Goal: Information Seeking & Learning: Learn about a topic

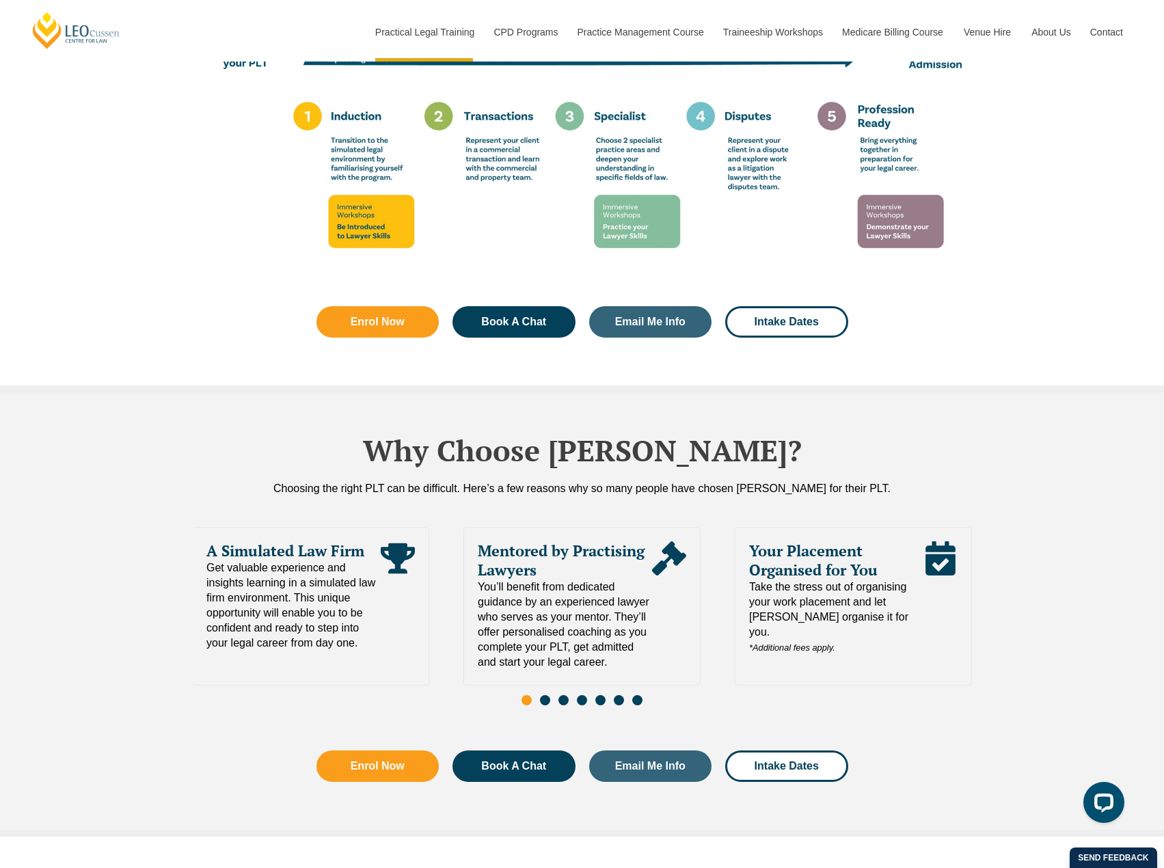
scroll to position [2596, 0]
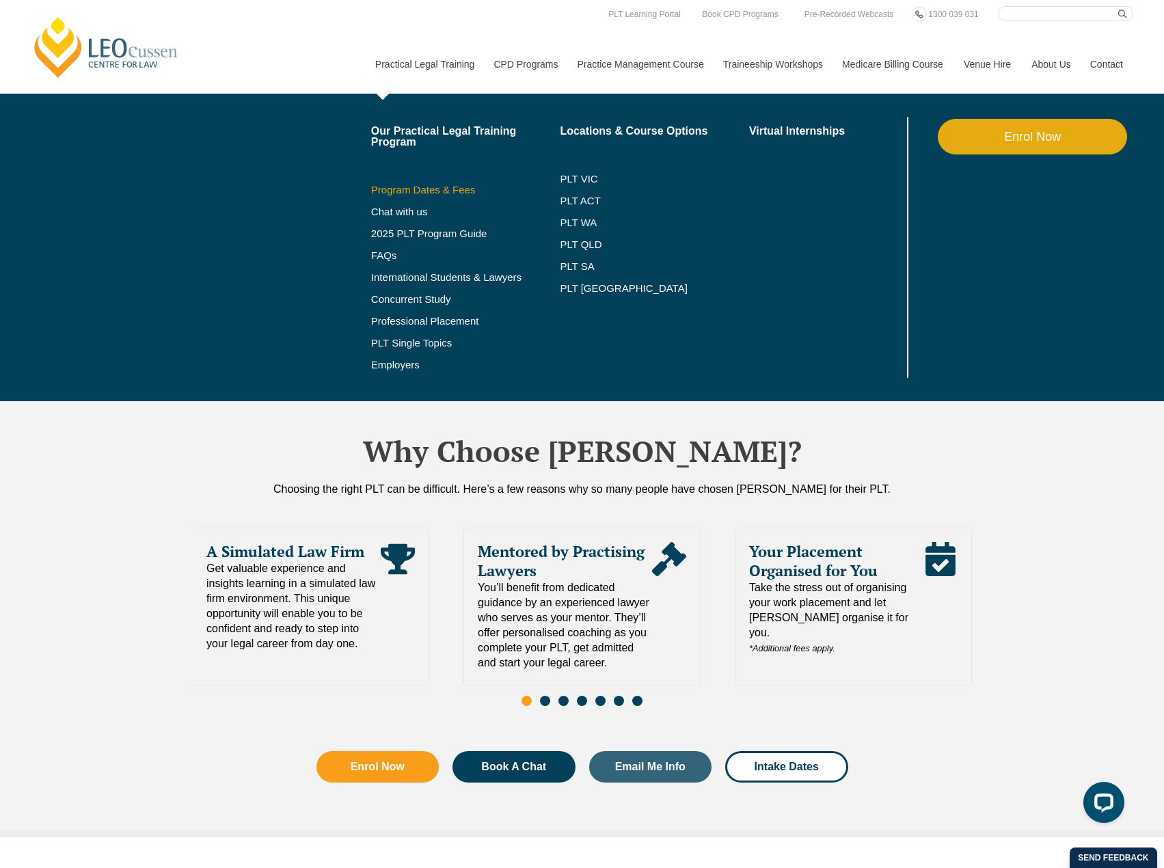
click at [460, 190] on link "Program Dates & Fees" at bounding box center [465, 189] width 189 height 11
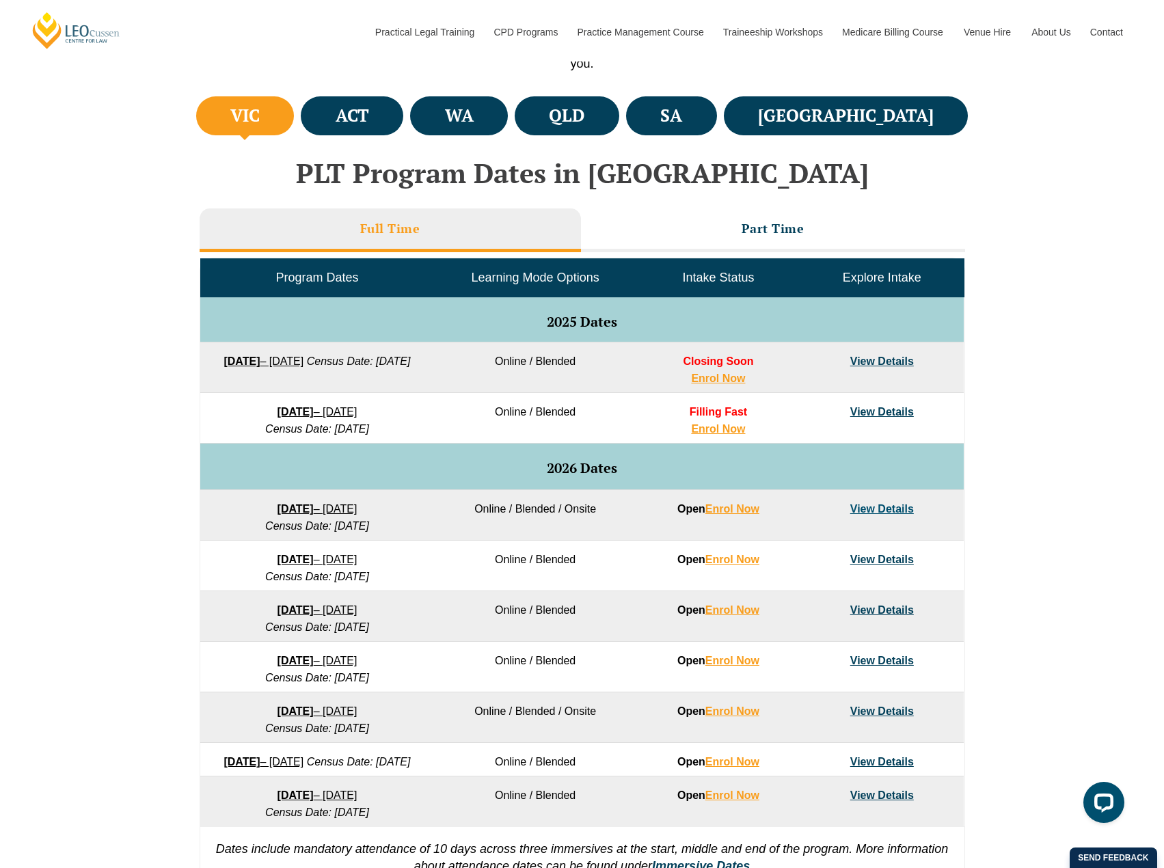
click at [859, 355] on link "View Details" at bounding box center [882, 361] width 64 height 12
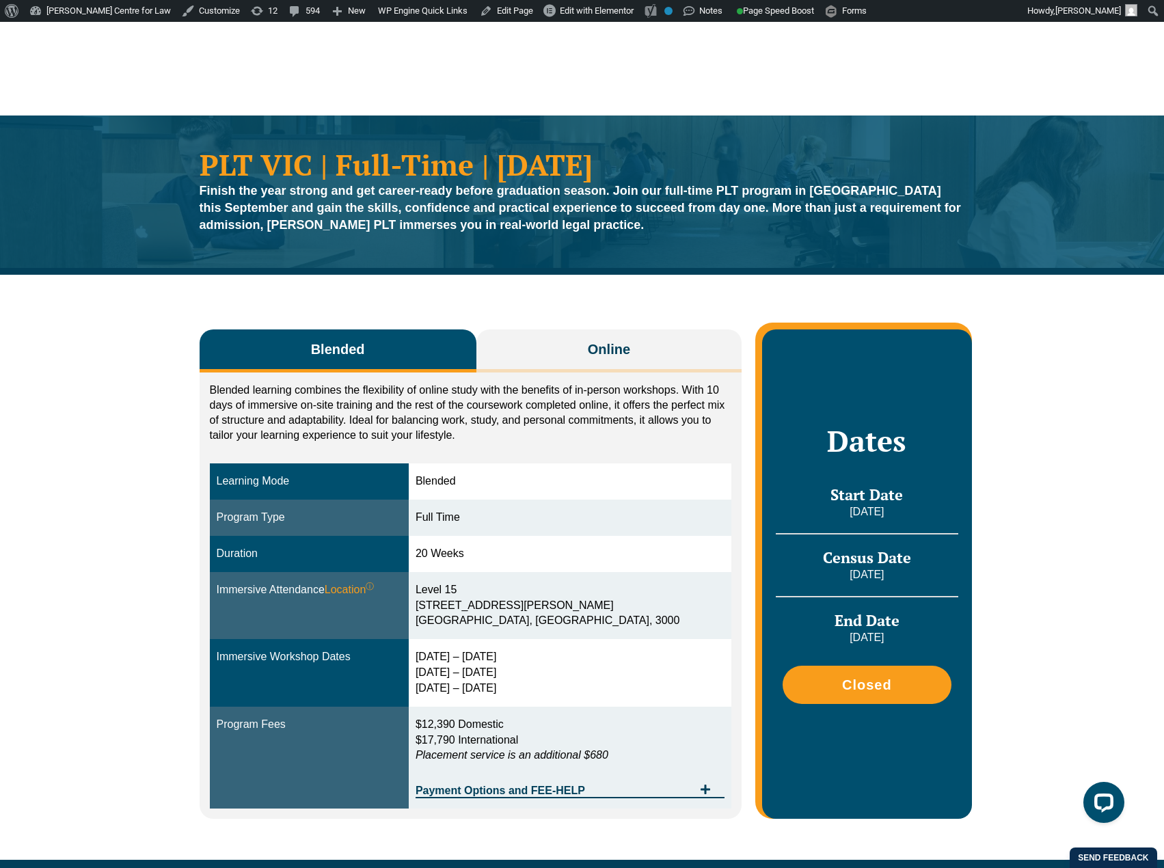
scroll to position [22, 0]
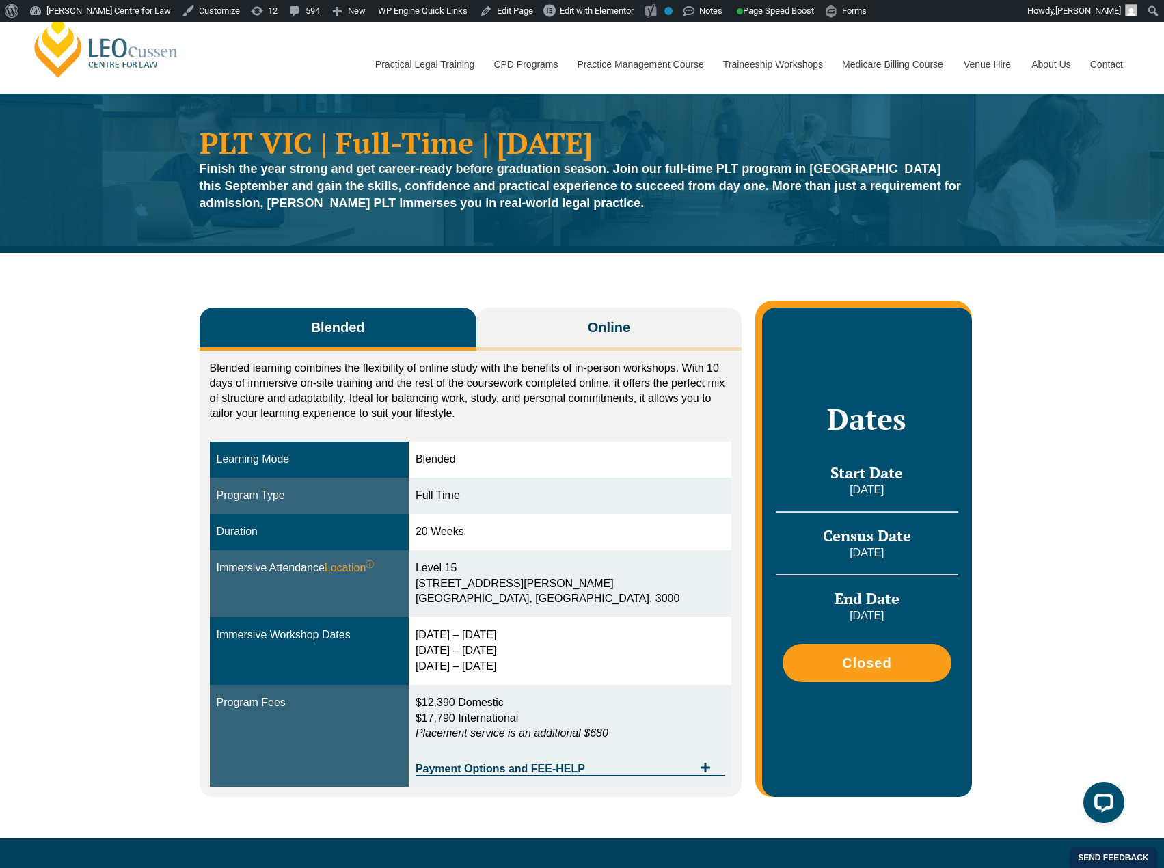
drag, startPoint x: 873, startPoint y: 676, endPoint x: 823, endPoint y: 800, distance: 134.0
click at [823, 800] on div "Blended Online Blended learning combines the flexibility of online study with t…" at bounding box center [582, 545] width 779 height 585
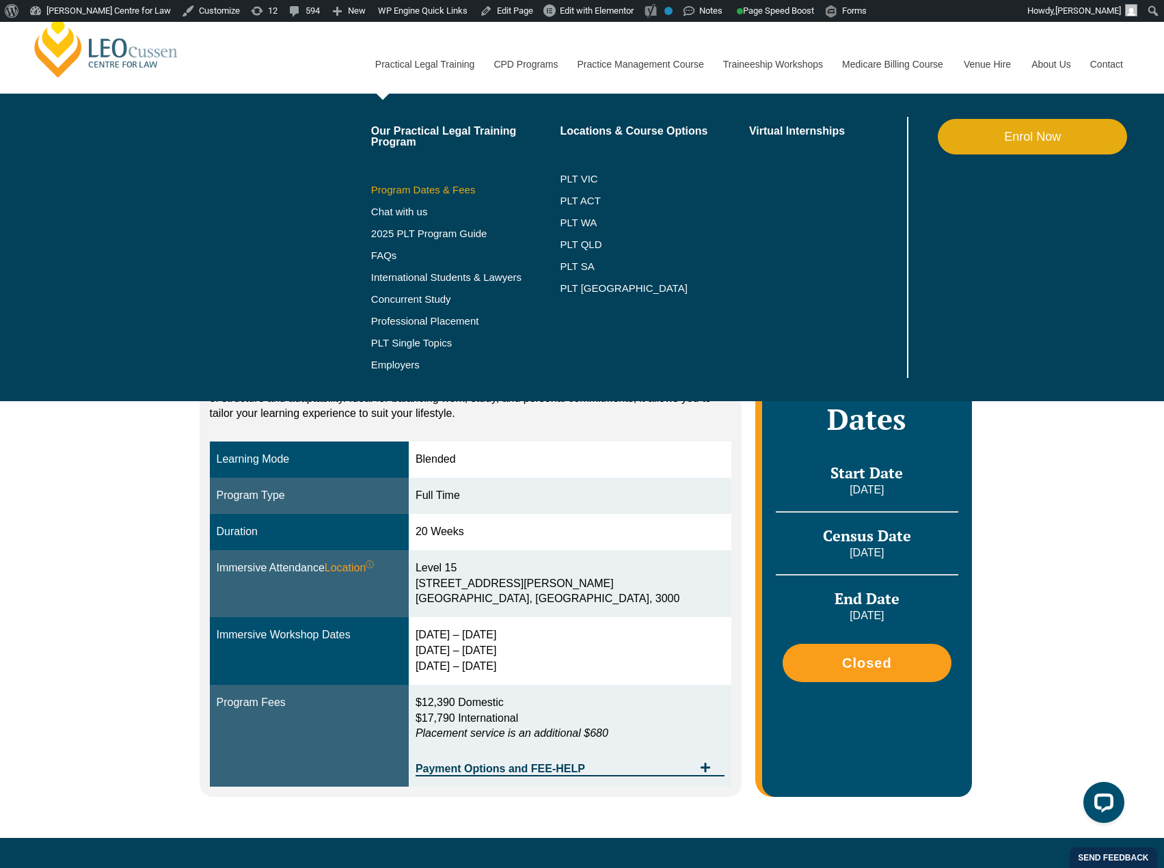
click at [452, 191] on link "Program Dates & Fees" at bounding box center [465, 189] width 189 height 11
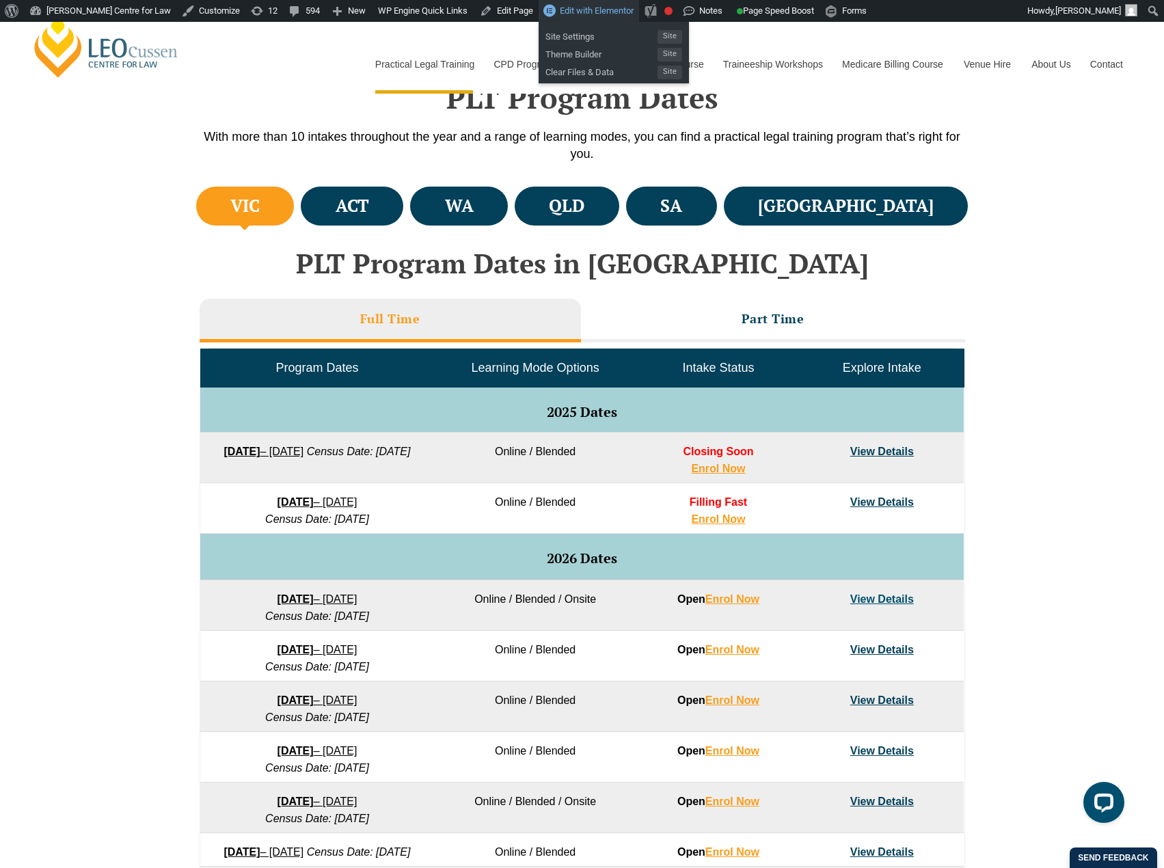
click at [562, 12] on span "Edit with Elementor" at bounding box center [597, 10] width 74 height 10
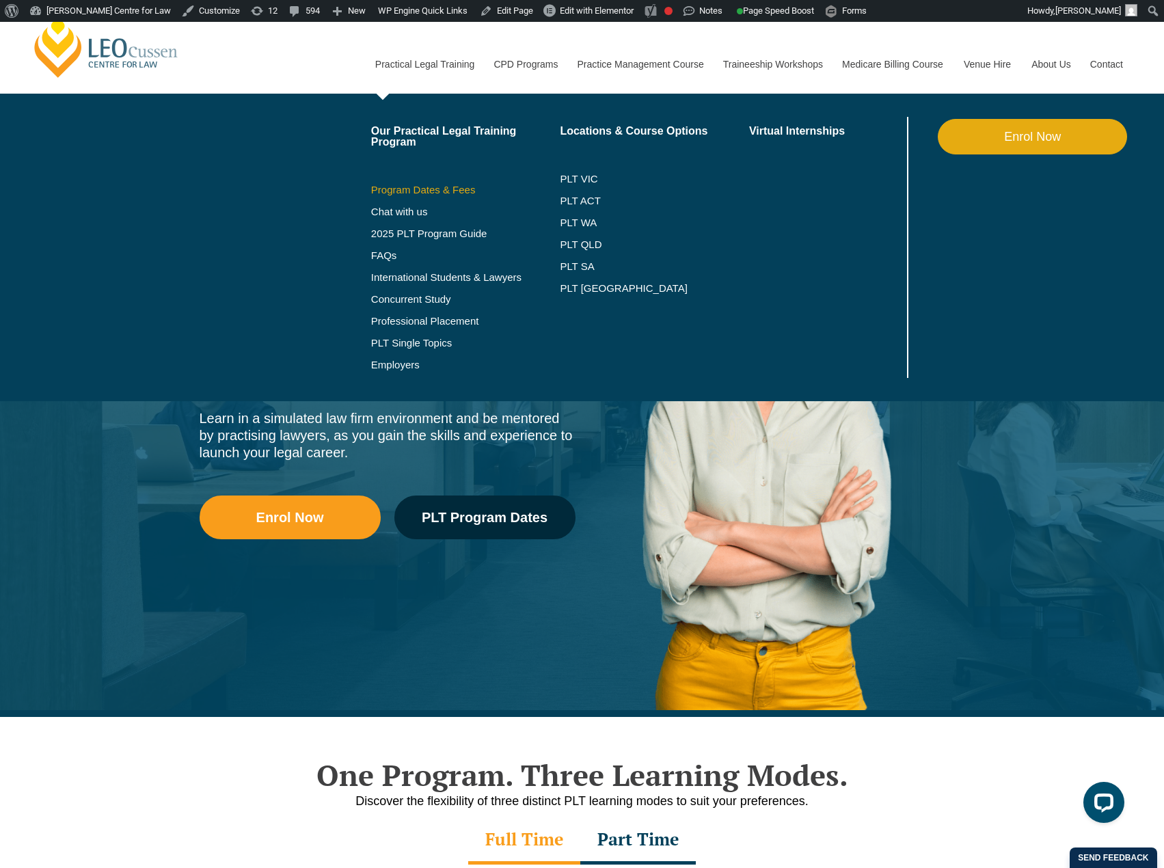
click at [463, 191] on link "Program Dates & Fees" at bounding box center [465, 189] width 189 height 11
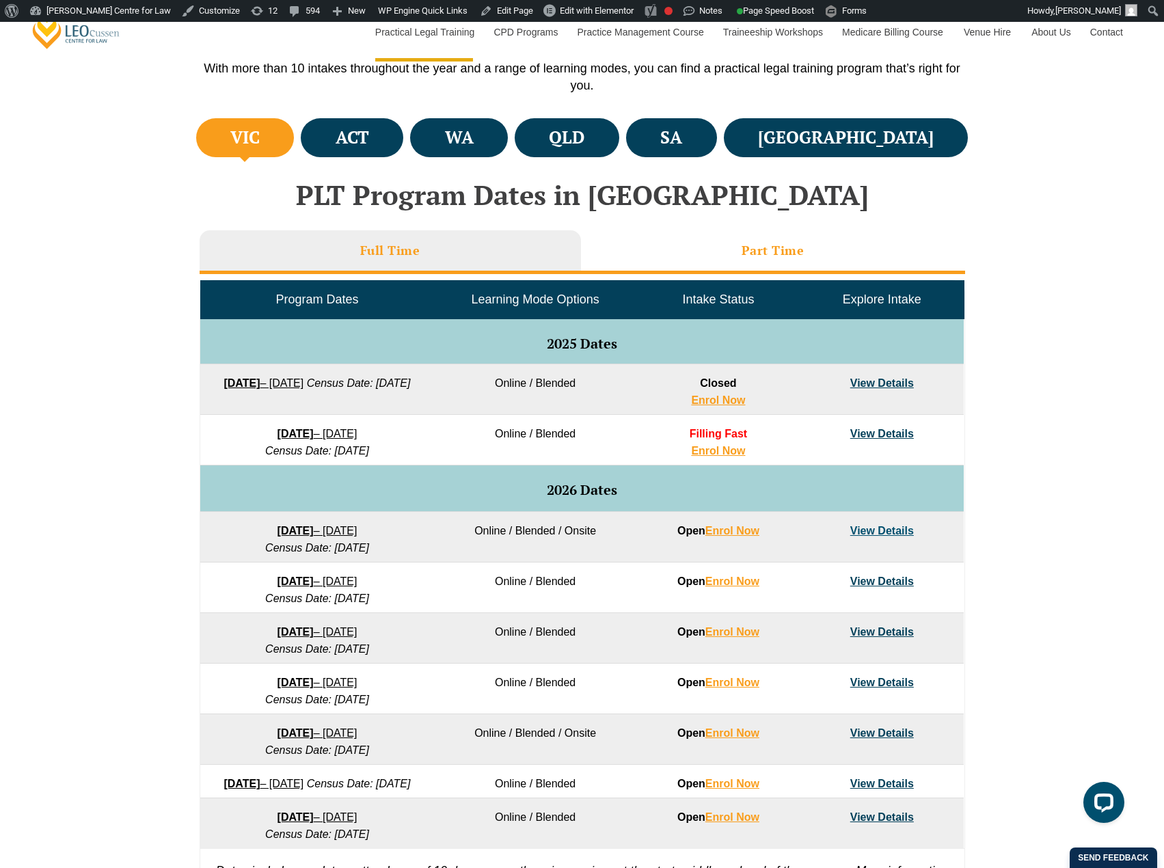
click at [727, 254] on li "Part Time" at bounding box center [773, 252] width 384 height 44
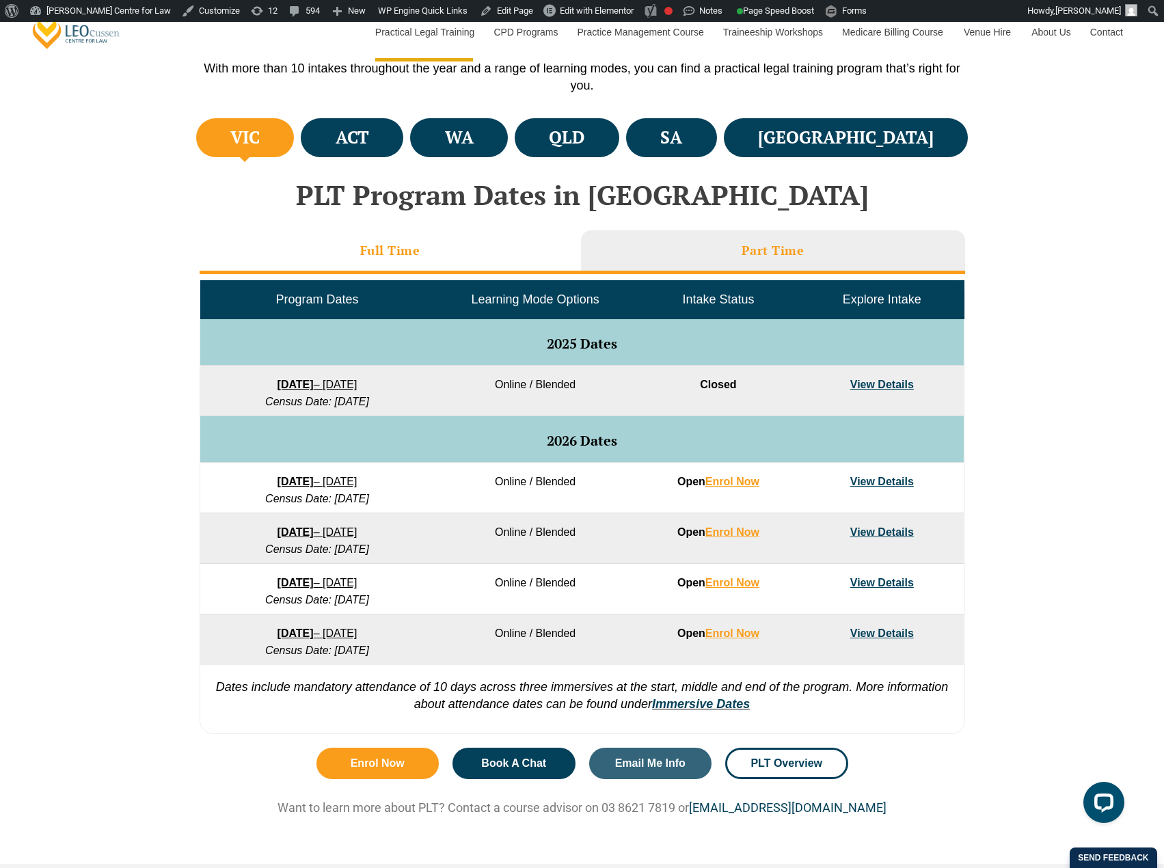
click at [526, 255] on li "Full Time" at bounding box center [389, 252] width 381 height 44
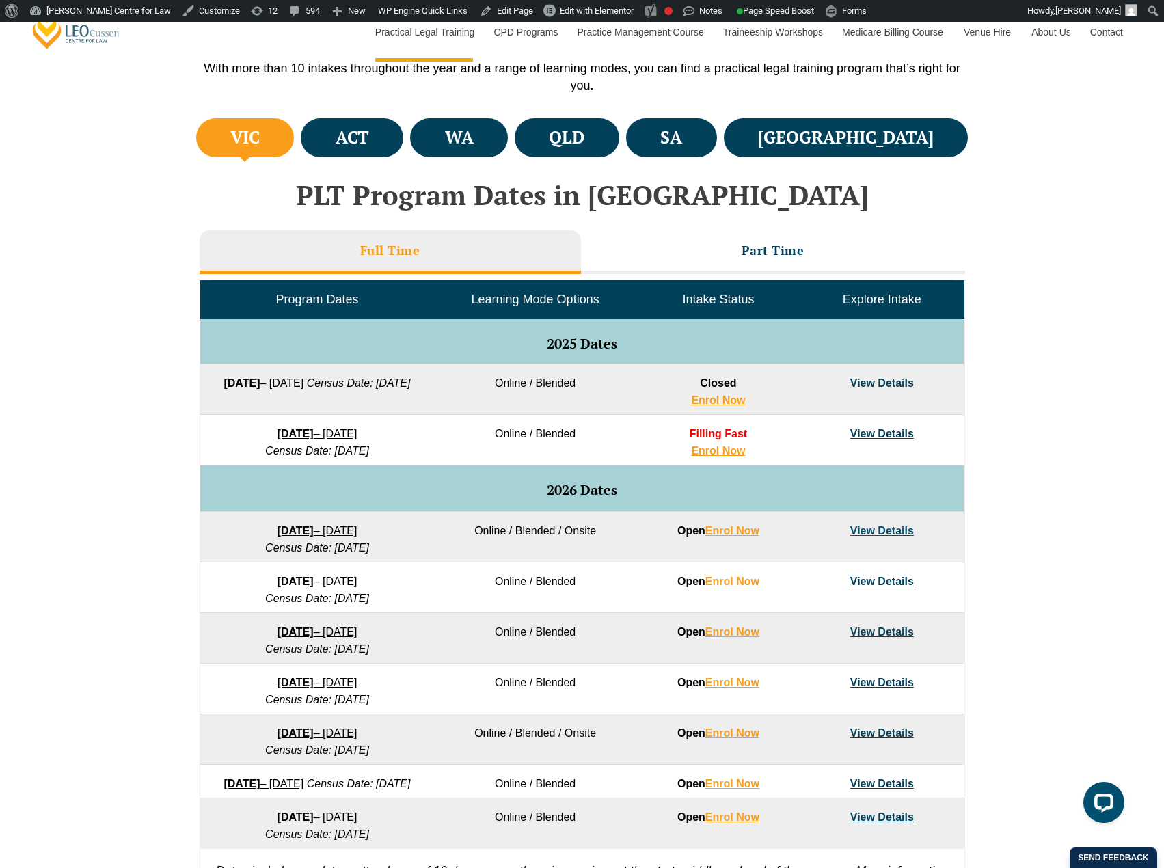
click at [411, 166] on div "PLT Program Dates in Victoria Full Time Part Time Program Dates Learning Mode O…" at bounding box center [582, 545] width 779 height 758
click at [403, 143] on li "ACT" at bounding box center [352, 137] width 102 height 39
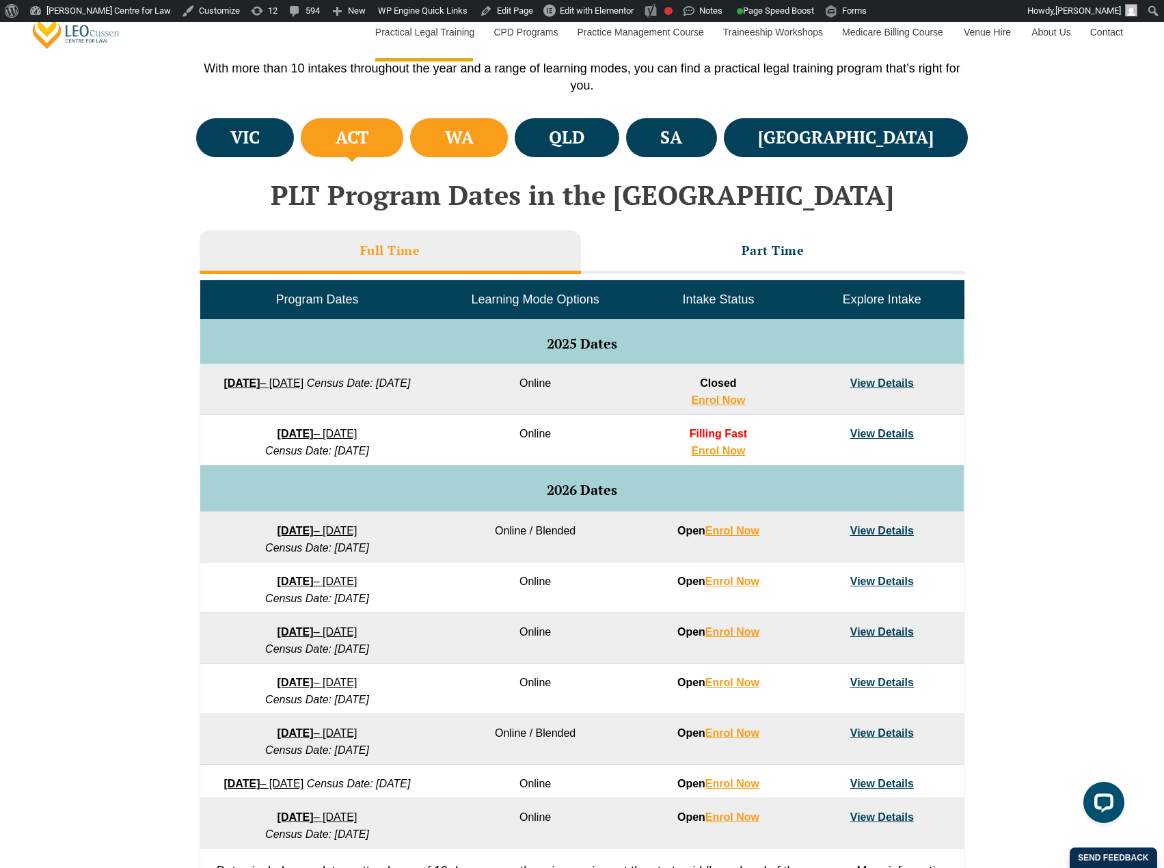
click at [473, 145] on h4 "WA" at bounding box center [459, 137] width 29 height 23
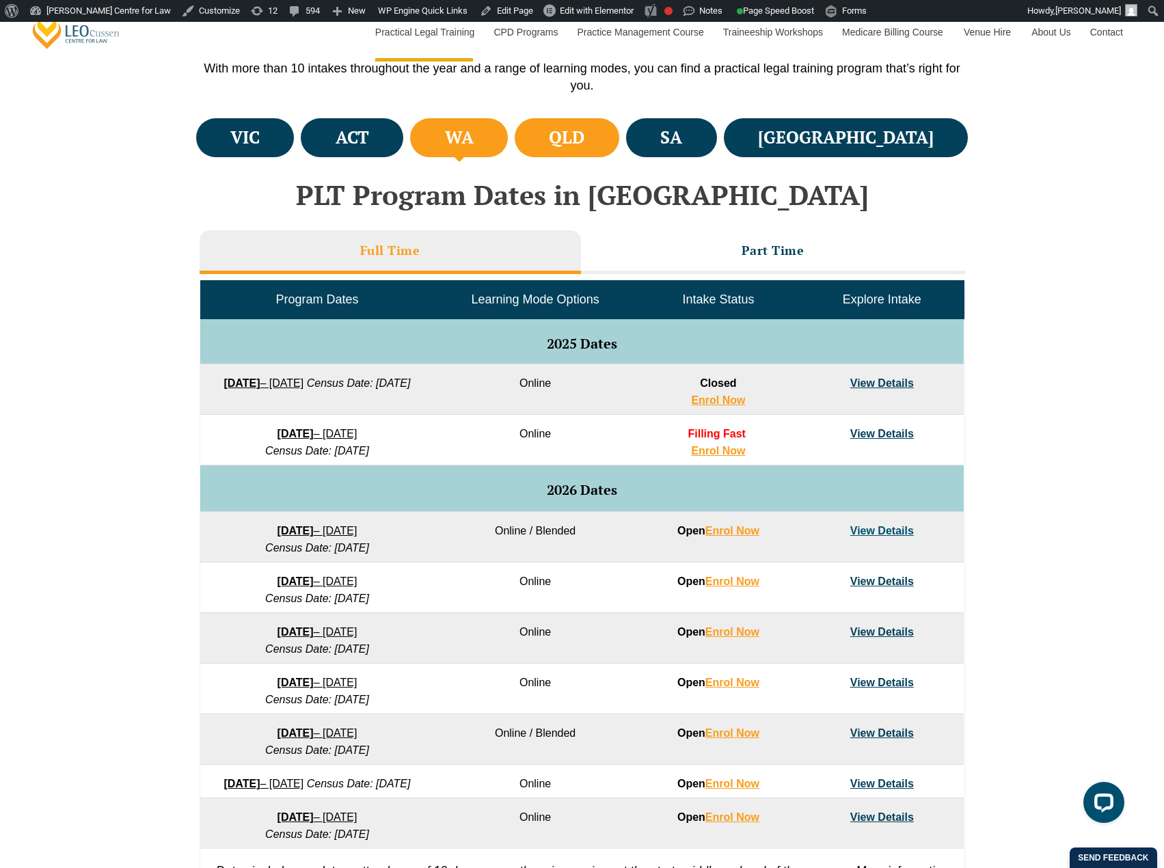
click at [619, 141] on li "QLD" at bounding box center [566, 137] width 105 height 39
drag, startPoint x: 783, startPoint y: 143, endPoint x: 833, endPoint y: 142, distance: 49.9
click at [682, 143] on h4 "SA" at bounding box center [671, 137] width 22 height 23
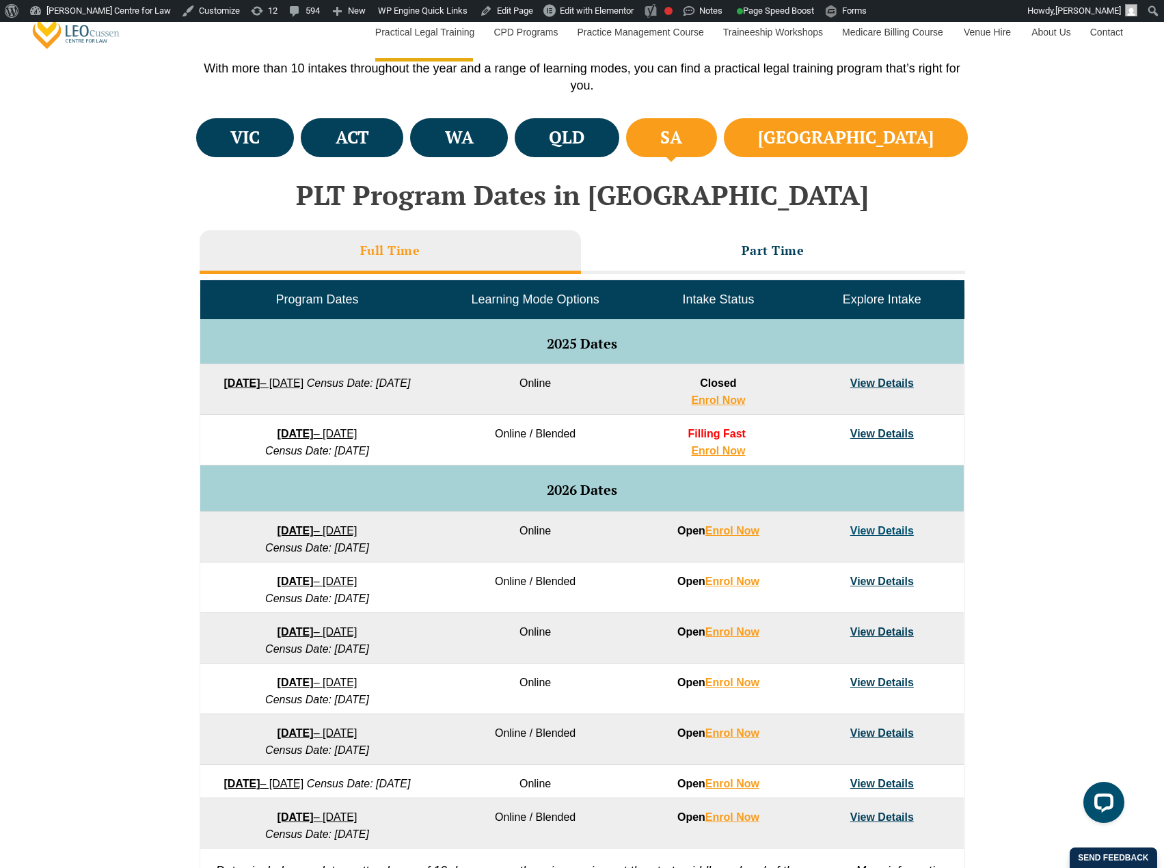
click at [921, 142] on h4 "NSW" at bounding box center [846, 137] width 176 height 23
click at [867, 385] on link "View Details" at bounding box center [882, 383] width 64 height 12
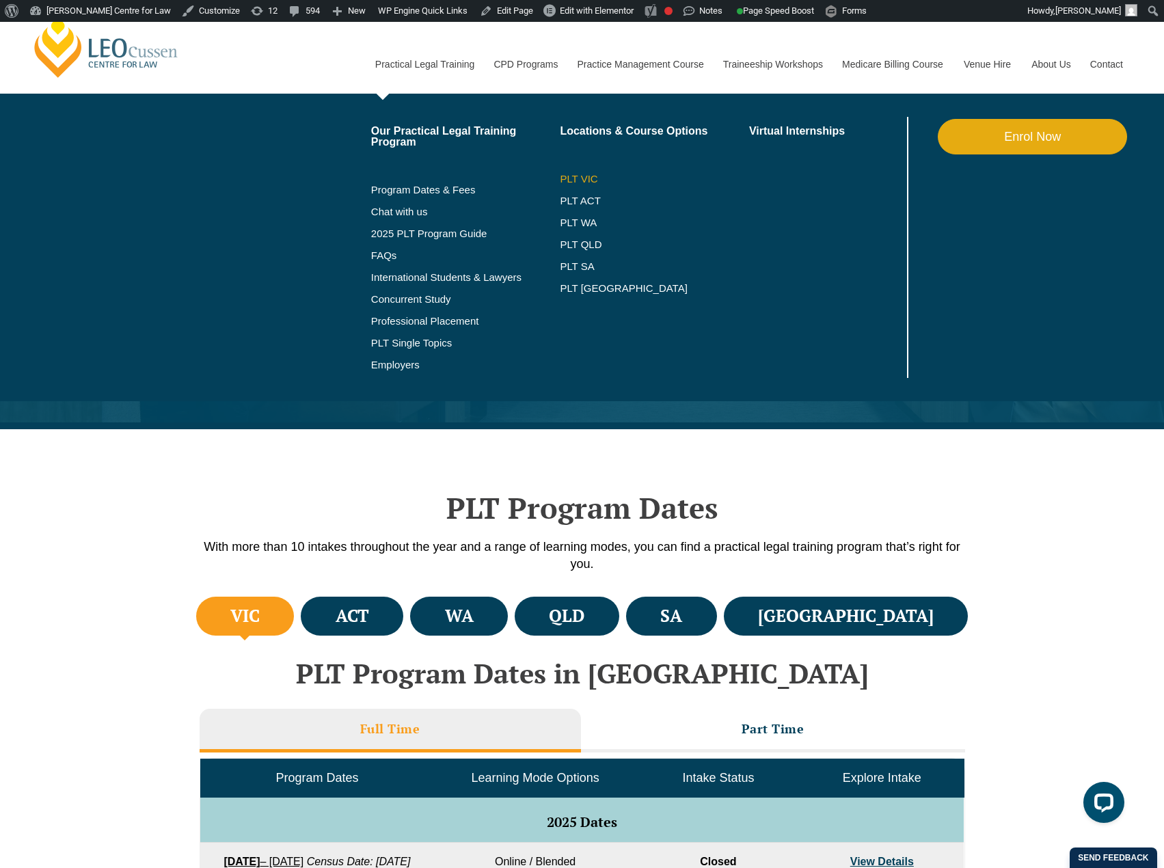
click at [583, 180] on link "PLT VIC" at bounding box center [654, 179] width 189 height 11
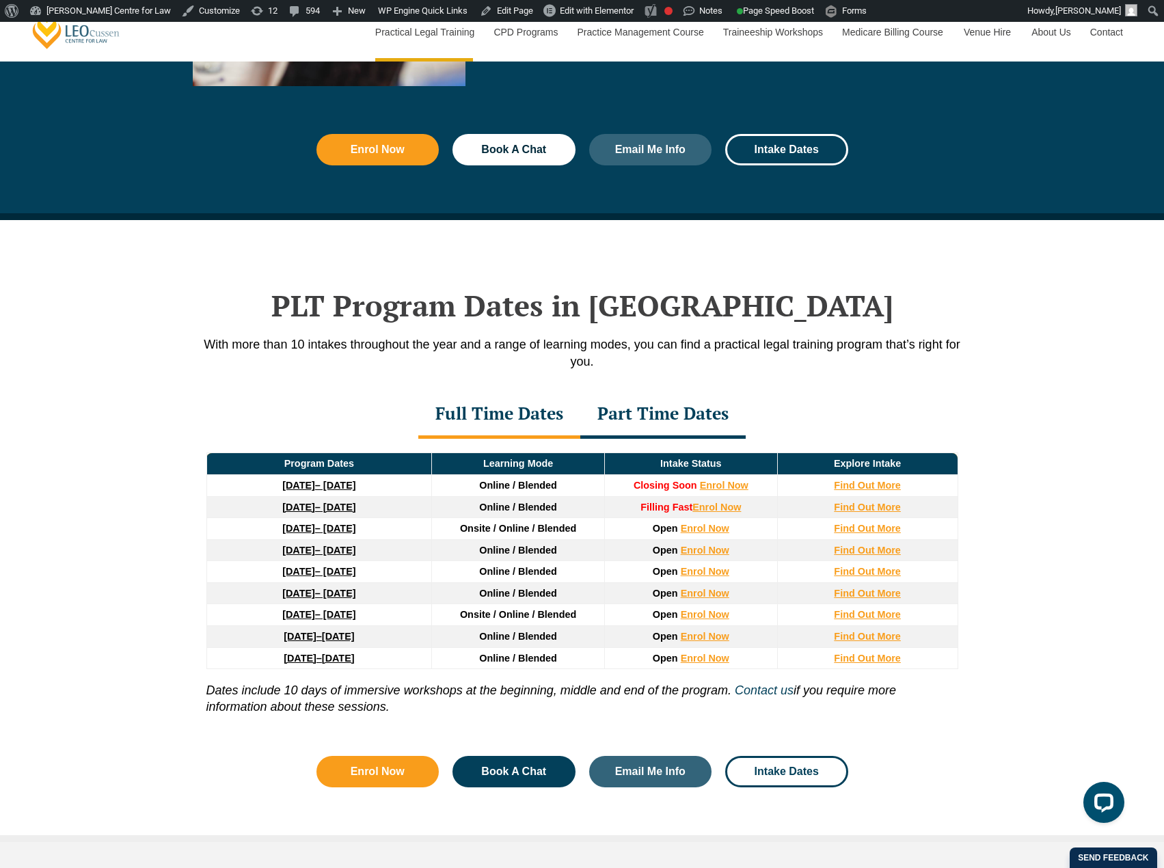
scroll to position [1640, 0]
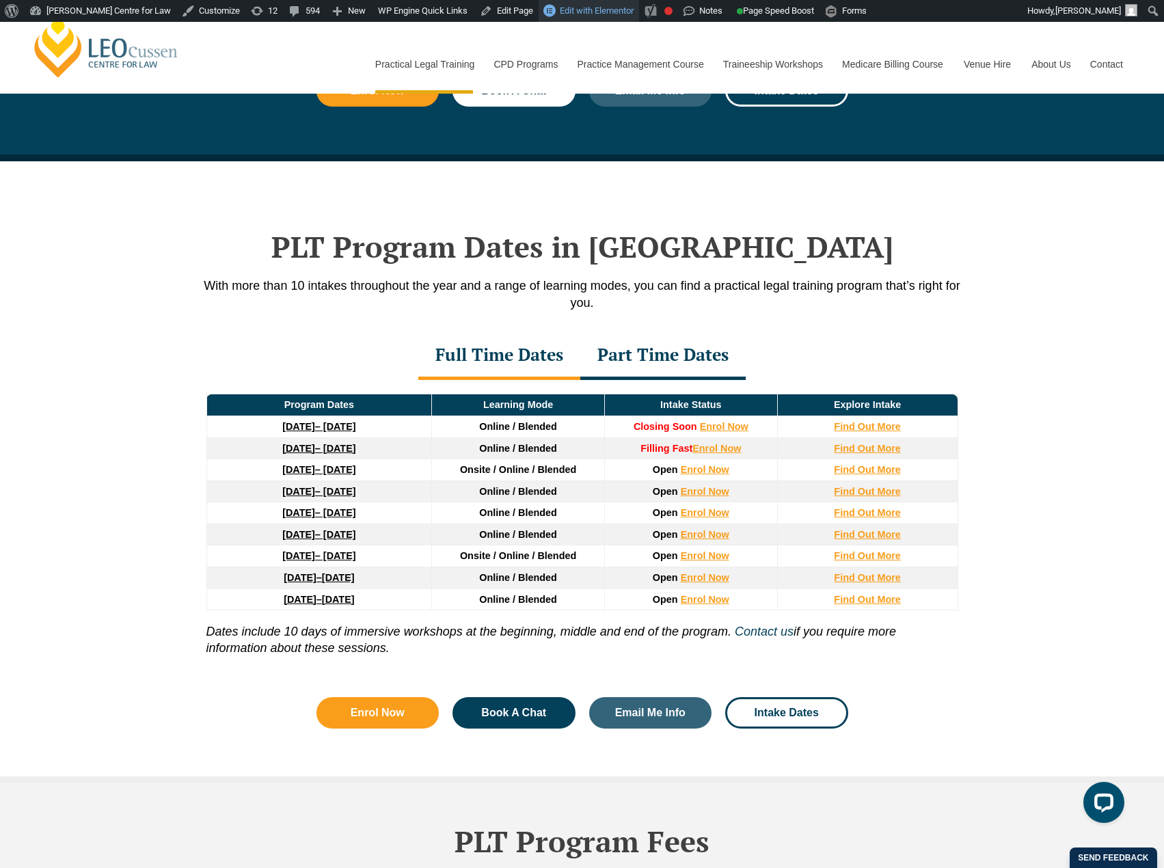
click at [580, 14] on span "Edit with Elementor" at bounding box center [597, 10] width 74 height 10
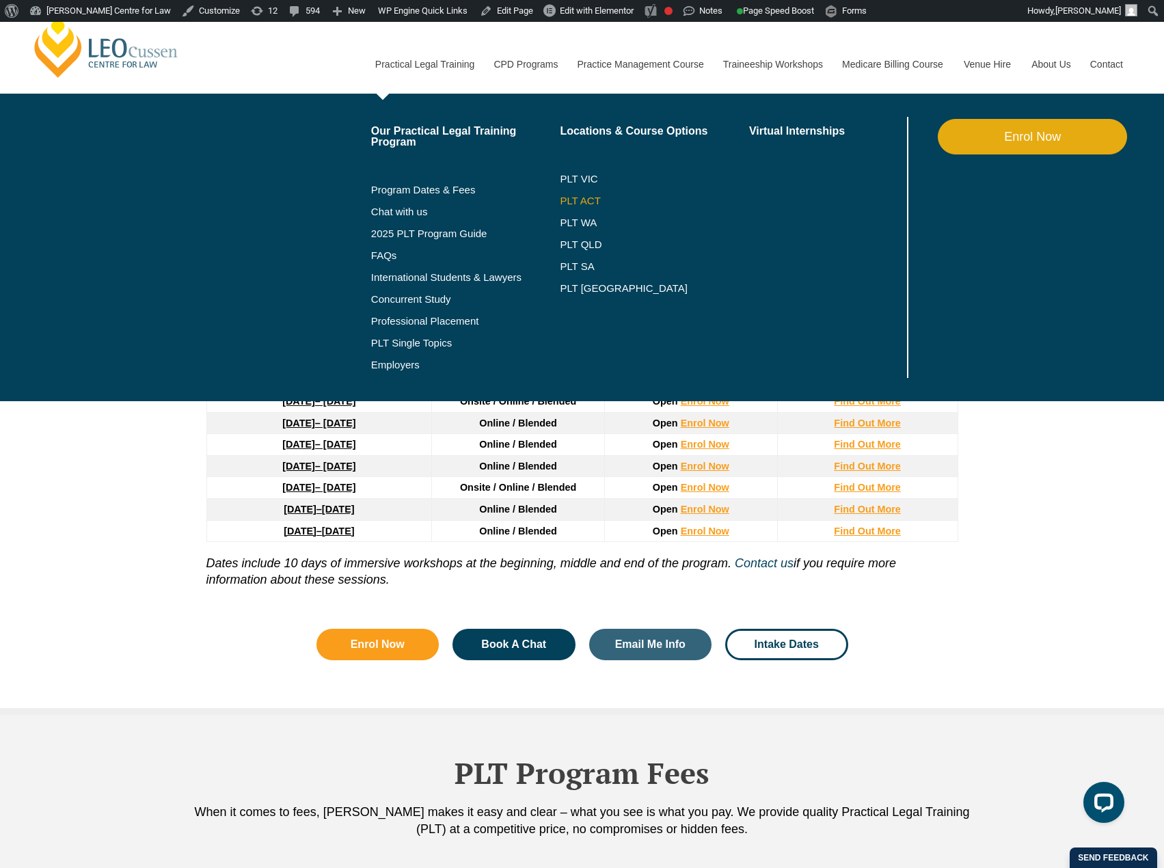
click at [569, 199] on link "PLT ACT" at bounding box center [654, 200] width 189 height 11
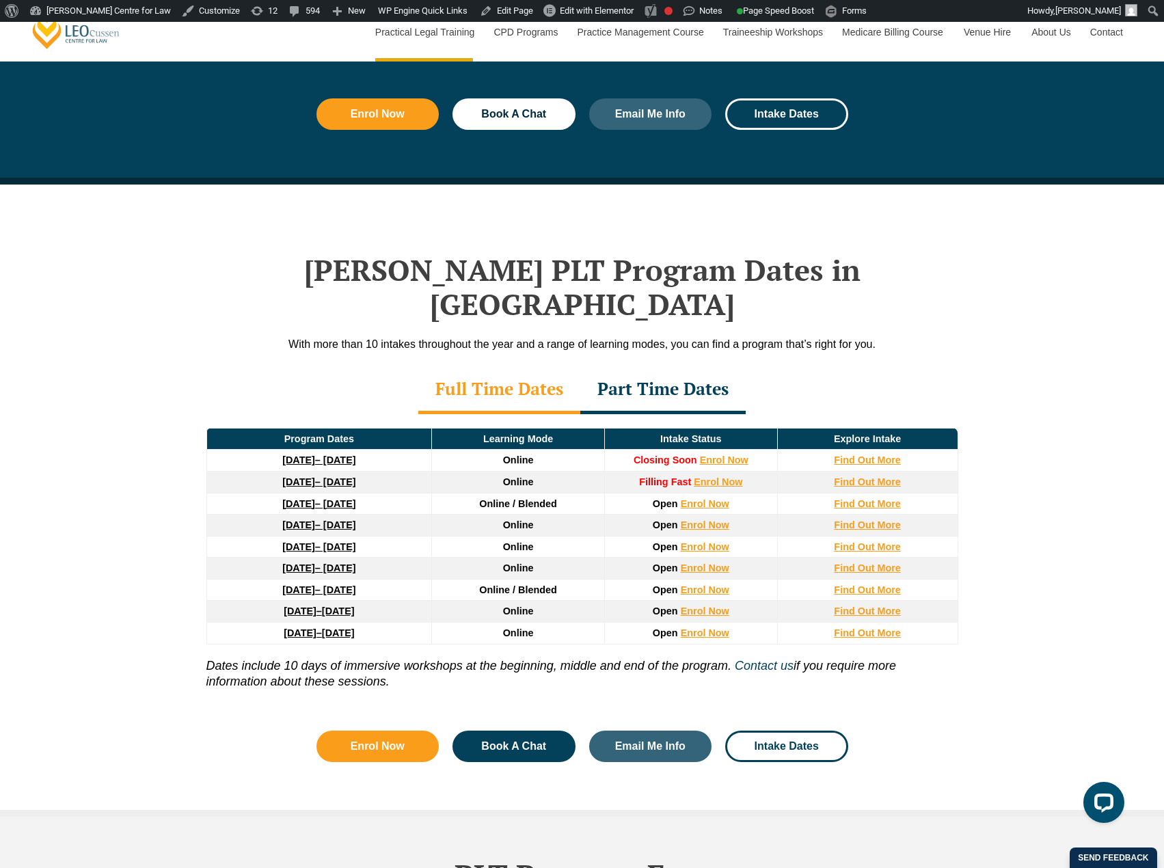
scroll to position [1640, 0]
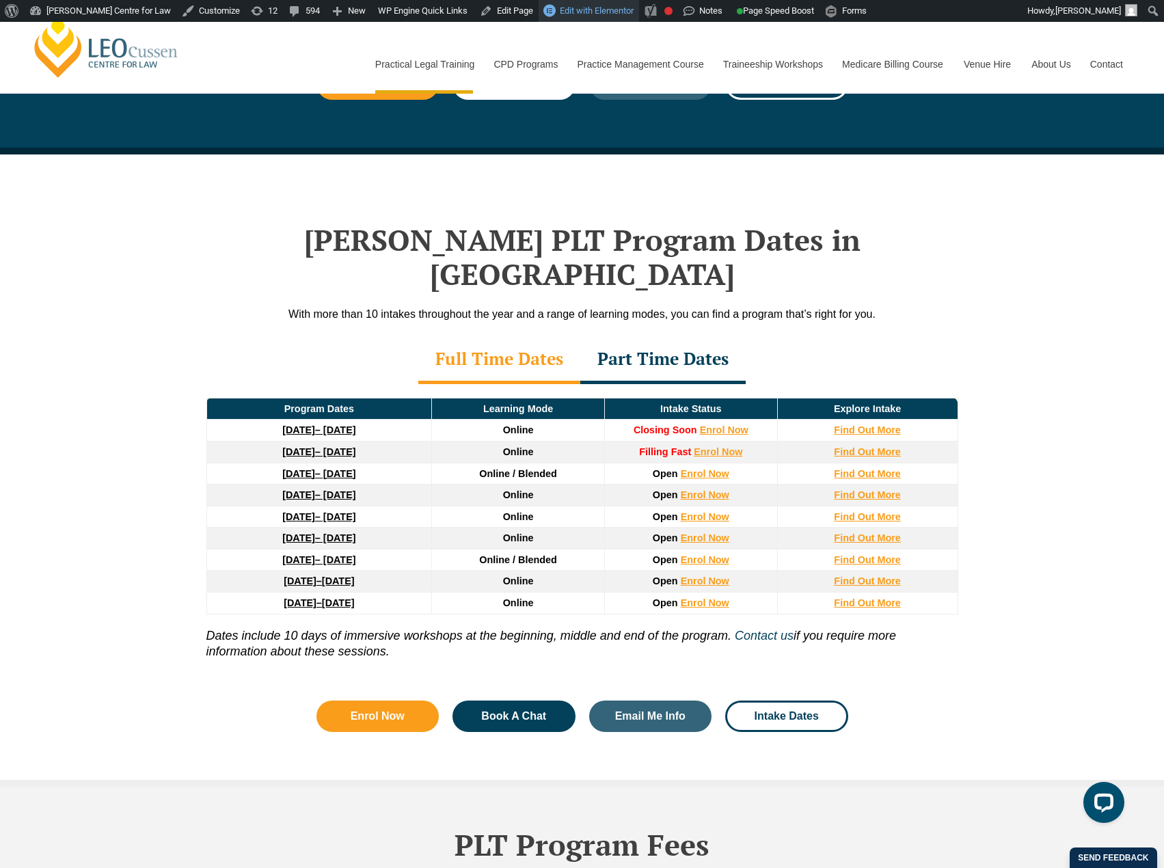
click at [562, 10] on span "Edit with Elementor" at bounding box center [597, 10] width 74 height 10
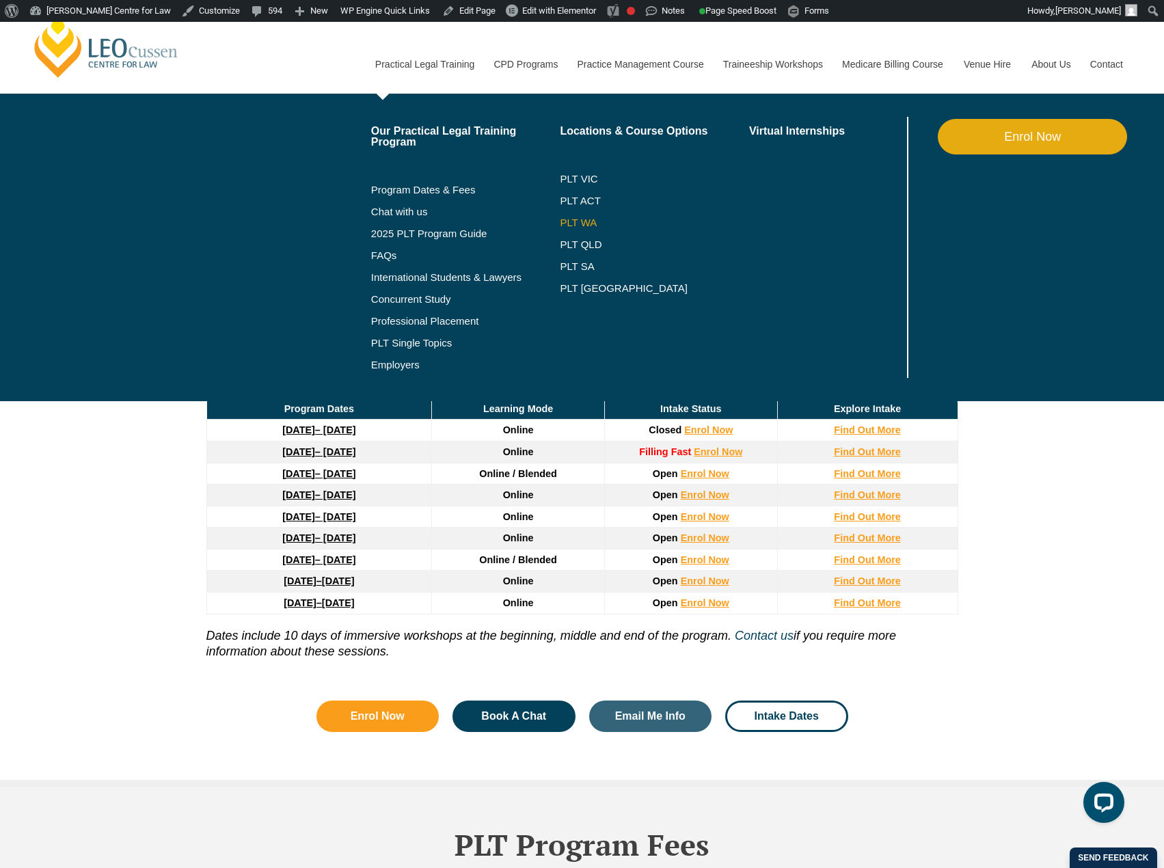
click at [574, 227] on link "PLT WA" at bounding box center [637, 222] width 155 height 11
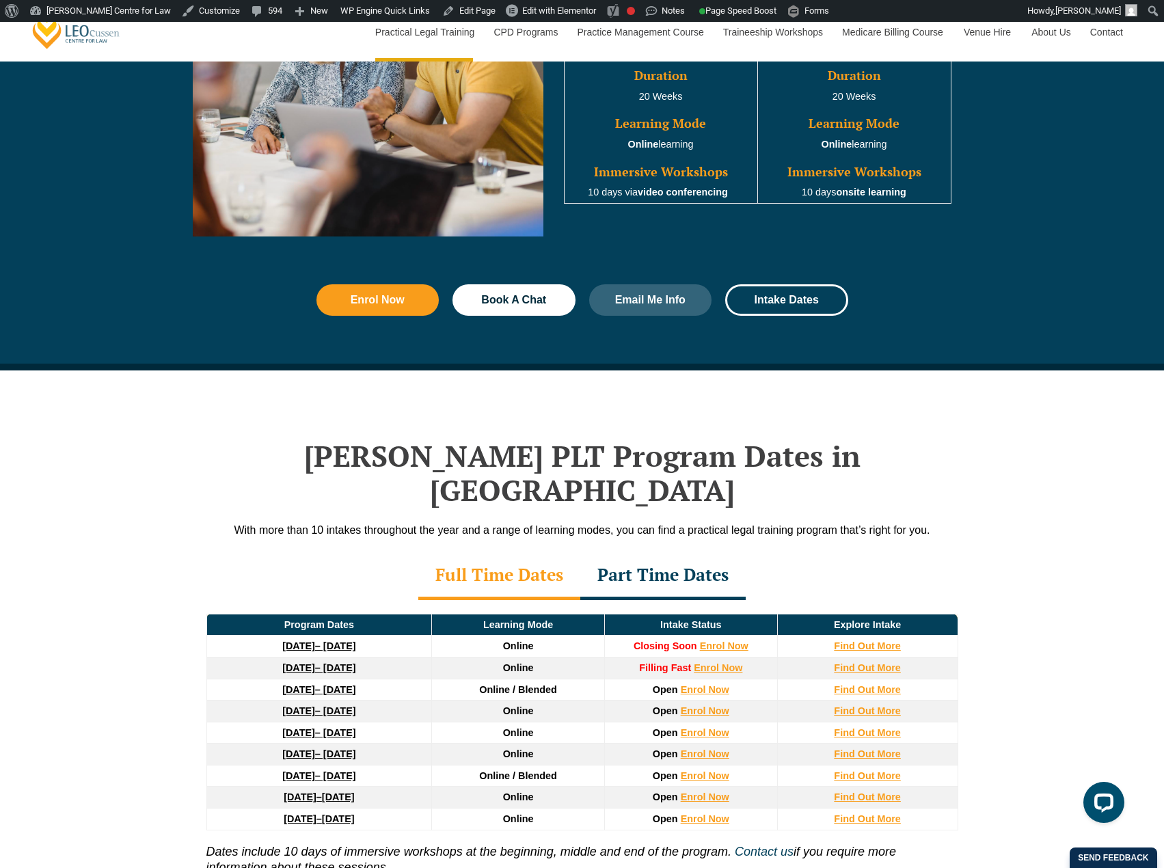
scroll to position [1708, 0]
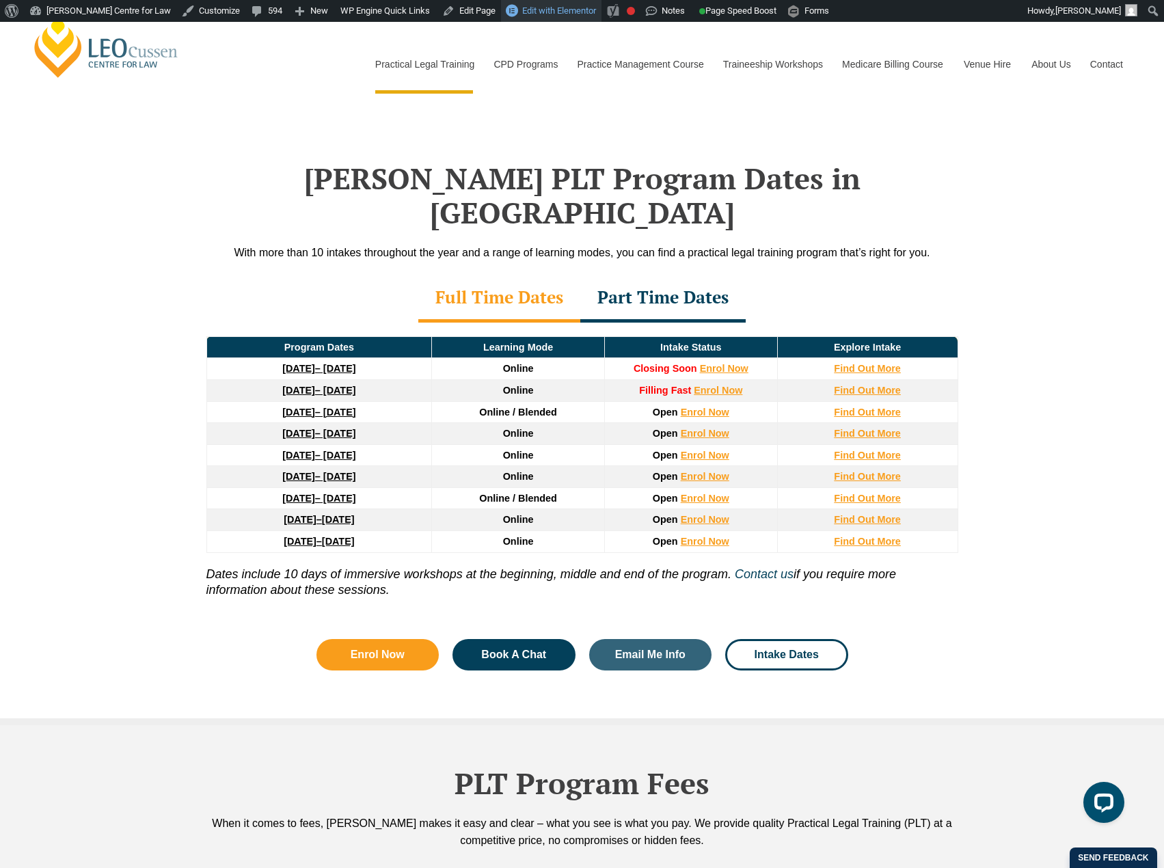
click at [524, 8] on span "Edit with Elementor" at bounding box center [559, 10] width 74 height 10
